Goal: Obtain resource: Download file/media

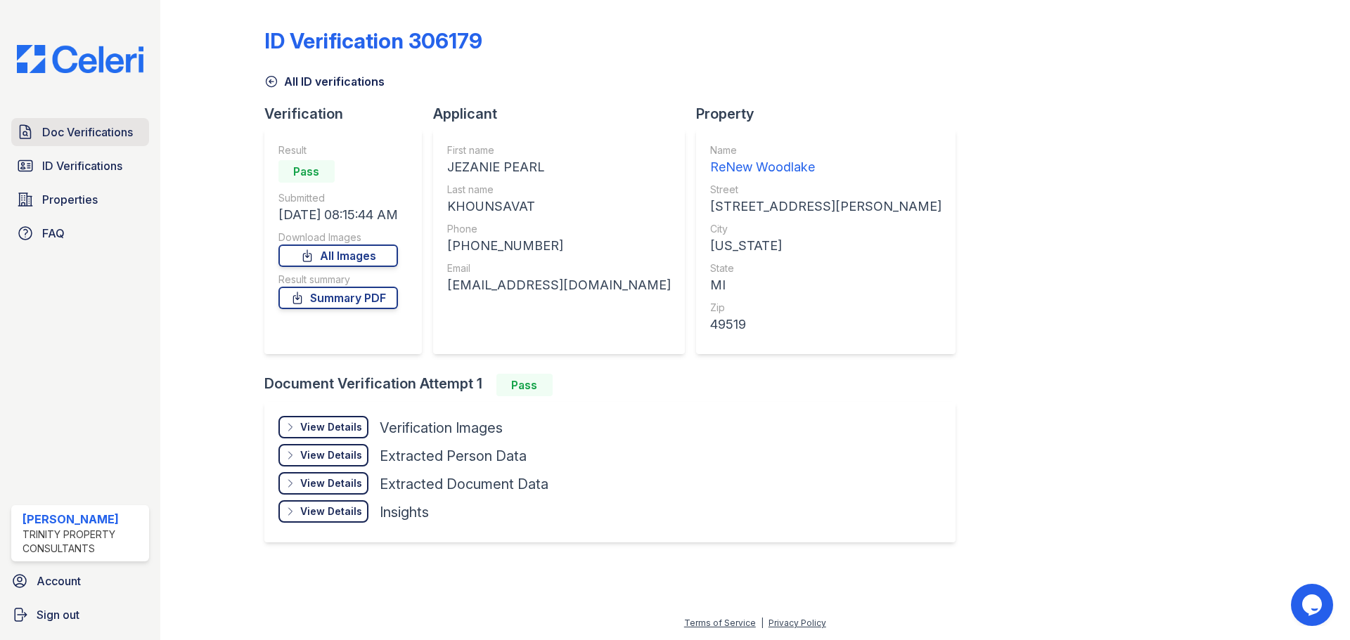
click at [77, 128] on span "Doc Verifications" at bounding box center [87, 132] width 91 height 17
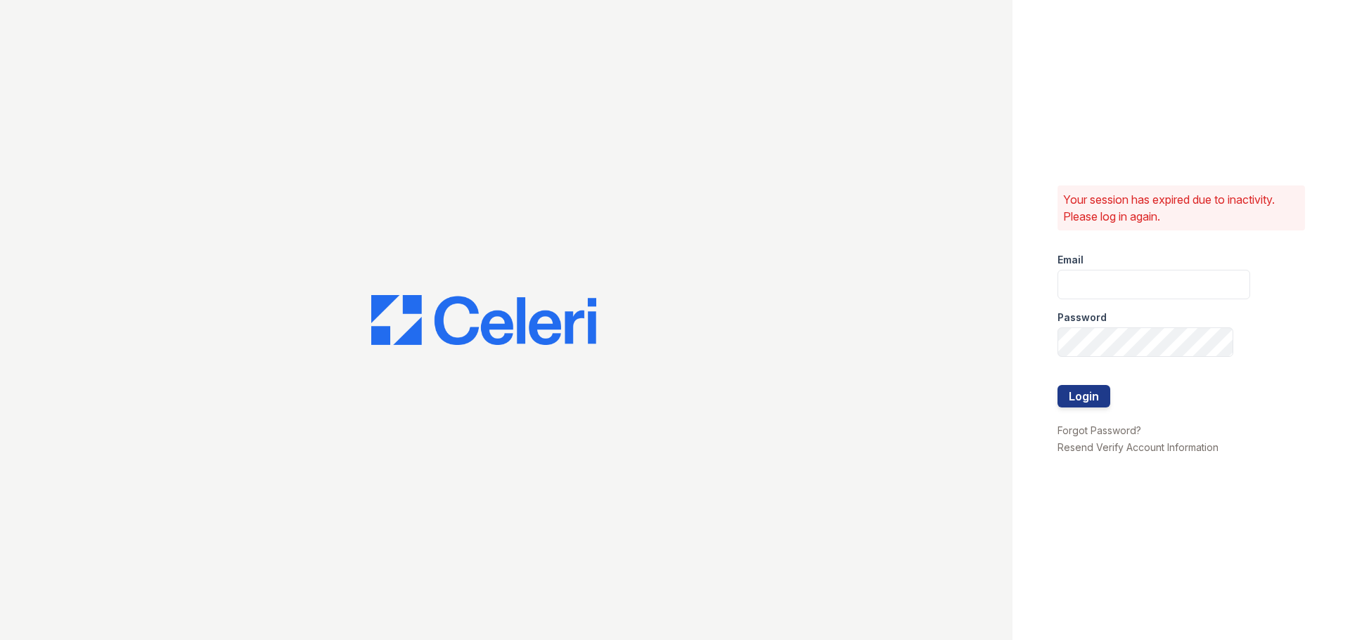
click at [83, 153] on div at bounding box center [506, 320] width 1012 height 640
type input "ckeena@trinity-pm.com"
click at [1078, 393] on button "Login" at bounding box center [1083, 396] width 53 height 22
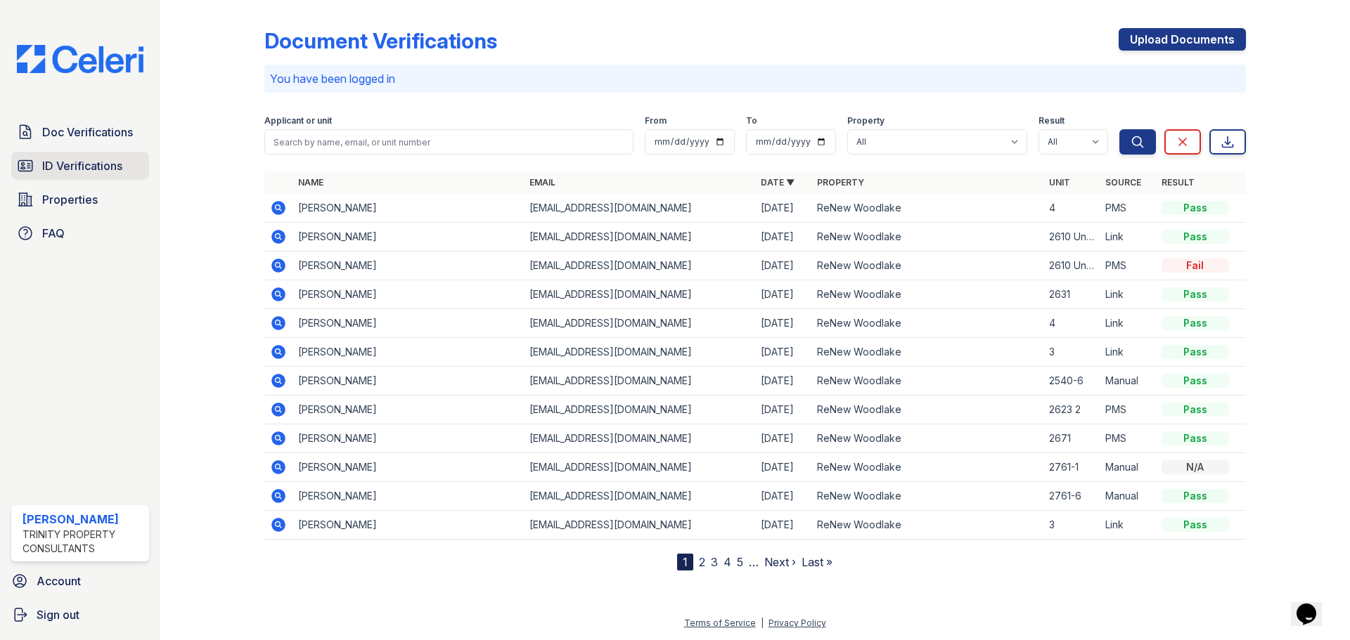
click at [52, 172] on span "ID Verifications" at bounding box center [82, 165] width 80 height 17
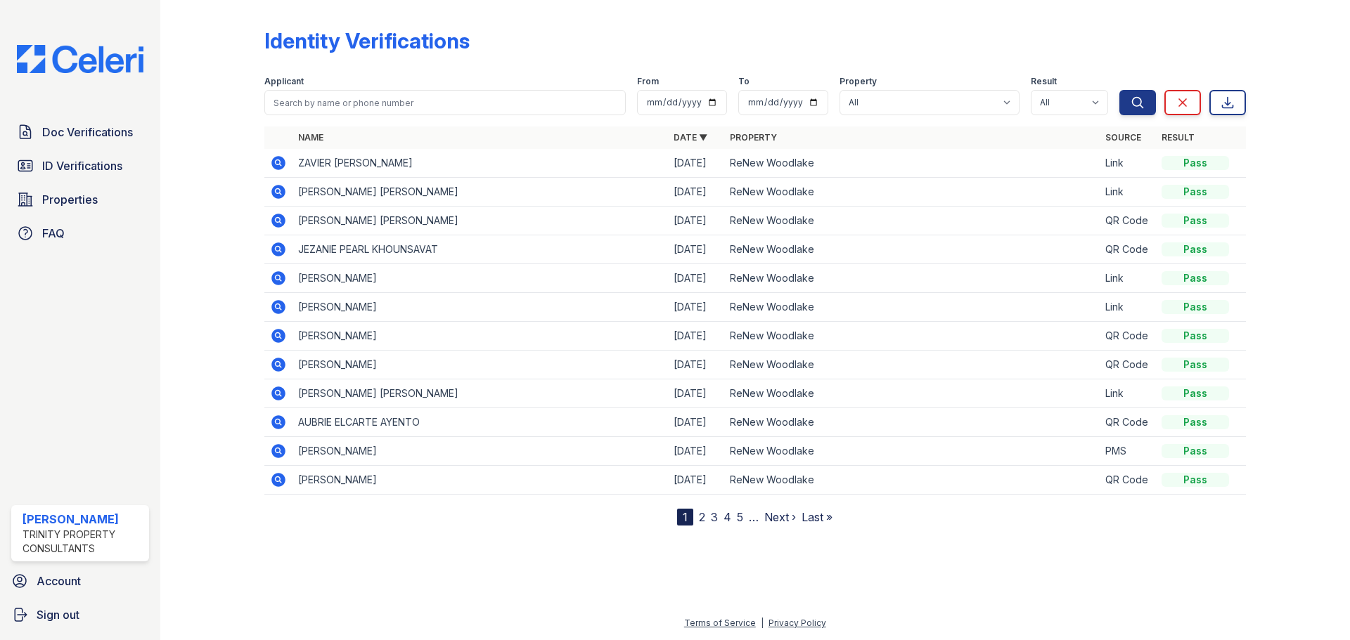
click at [274, 223] on icon at bounding box center [278, 221] width 14 height 14
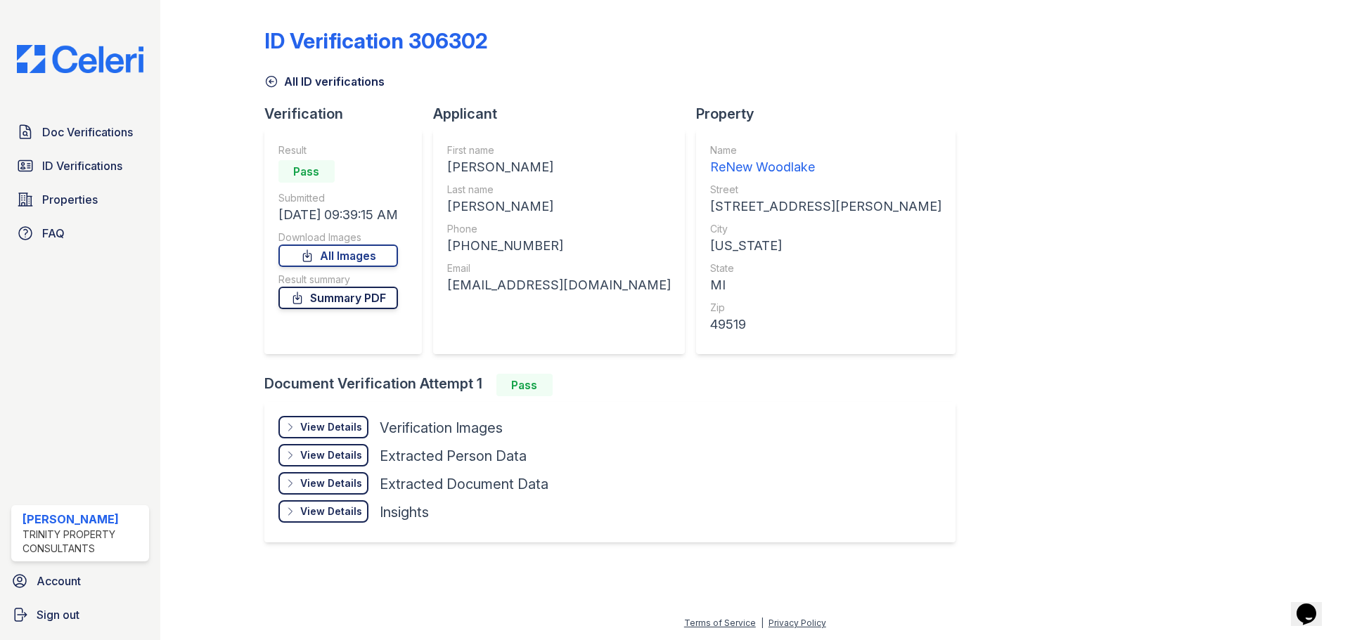
click at [354, 298] on link "Summary PDF" at bounding box center [338, 298] width 120 height 22
click at [366, 299] on link "Summary PDF" at bounding box center [338, 298] width 120 height 22
click at [347, 259] on link "All Images" at bounding box center [338, 256] width 120 height 22
